Goal: Register for event/course

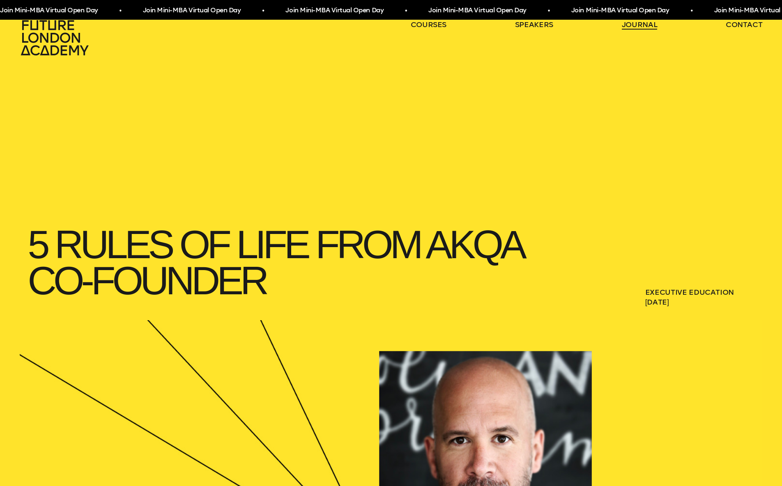
click at [638, 25] on link "journal" at bounding box center [640, 25] width 36 height 10
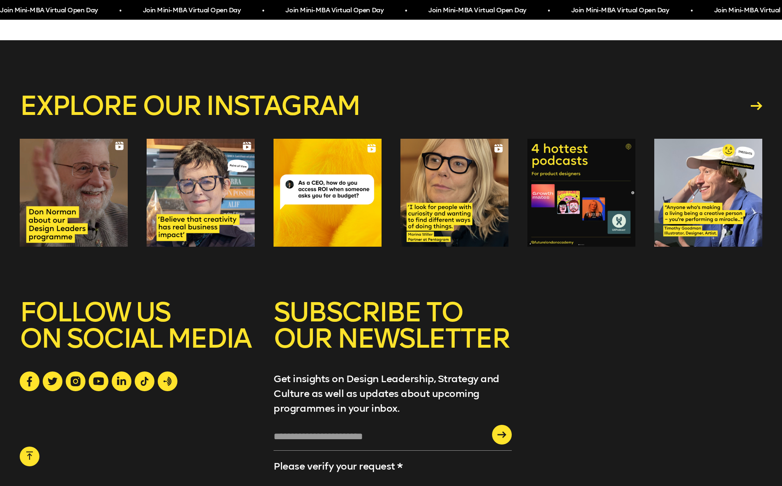
scroll to position [1706, 0]
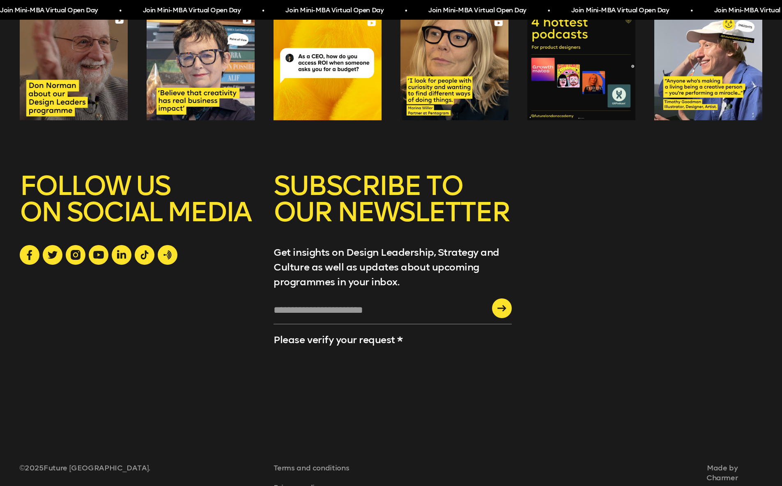
click at [725, 464] on span "Made by Charmer" at bounding box center [543, 473] width 388 height 19
click at [727, 473] on link "Charmer" at bounding box center [543, 478] width 388 height 10
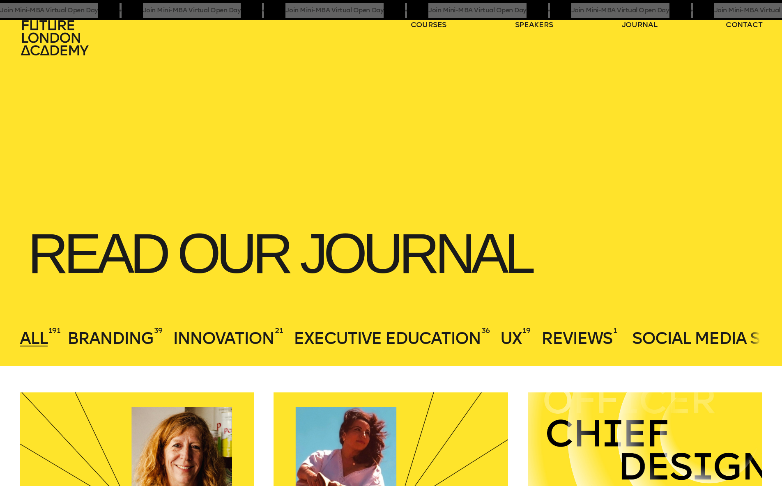
drag, startPoint x: 346, startPoint y: 11, endPoint x: 180, endPoint y: 7, distance: 166.0
click at [0, 0] on div "Join Mini-MBA Virtual Open Day • Join Mini-MBA Virtual Open Day • Join Mini-MBA…" at bounding box center [391, 10] width 782 height 20
